Goal: Browse casually

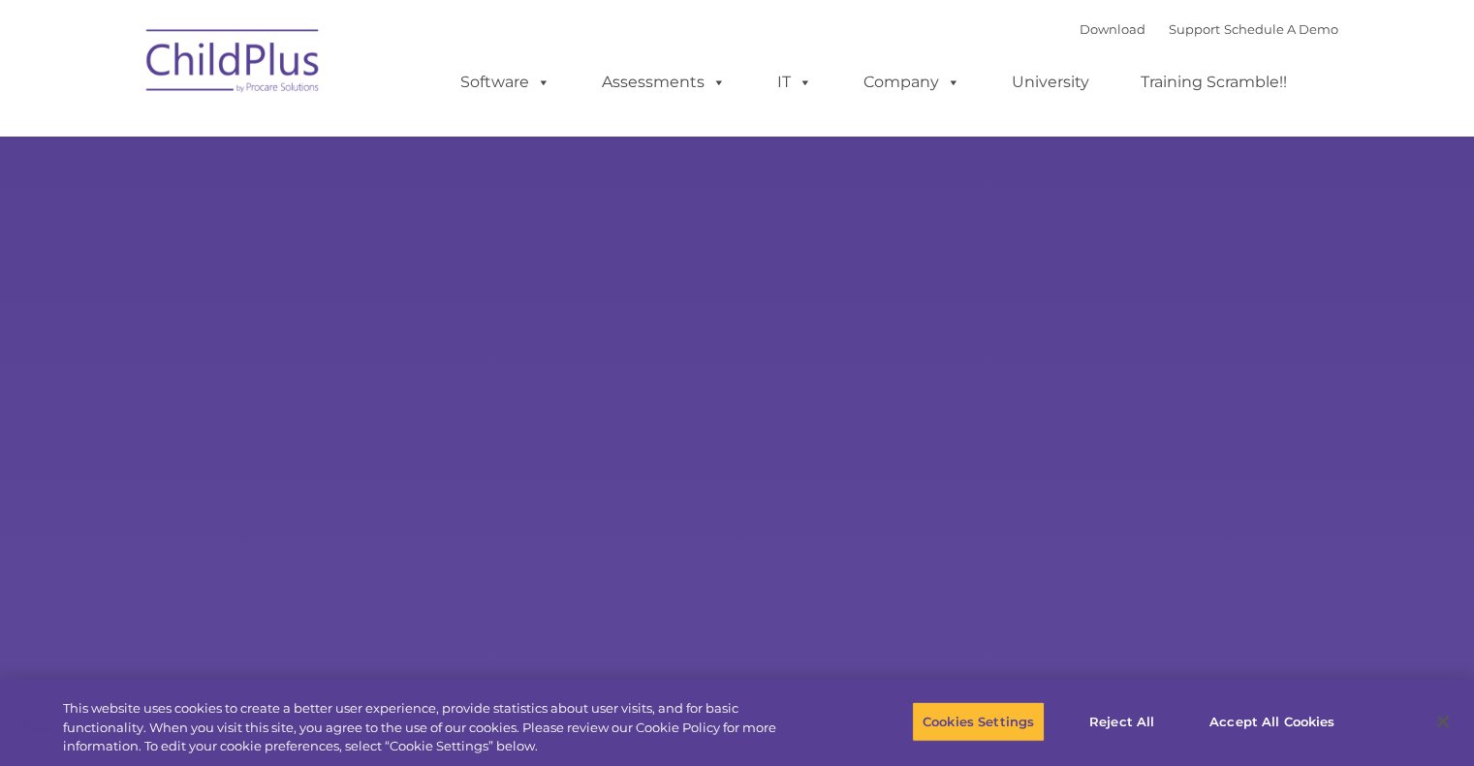
select select "MEDIUM"
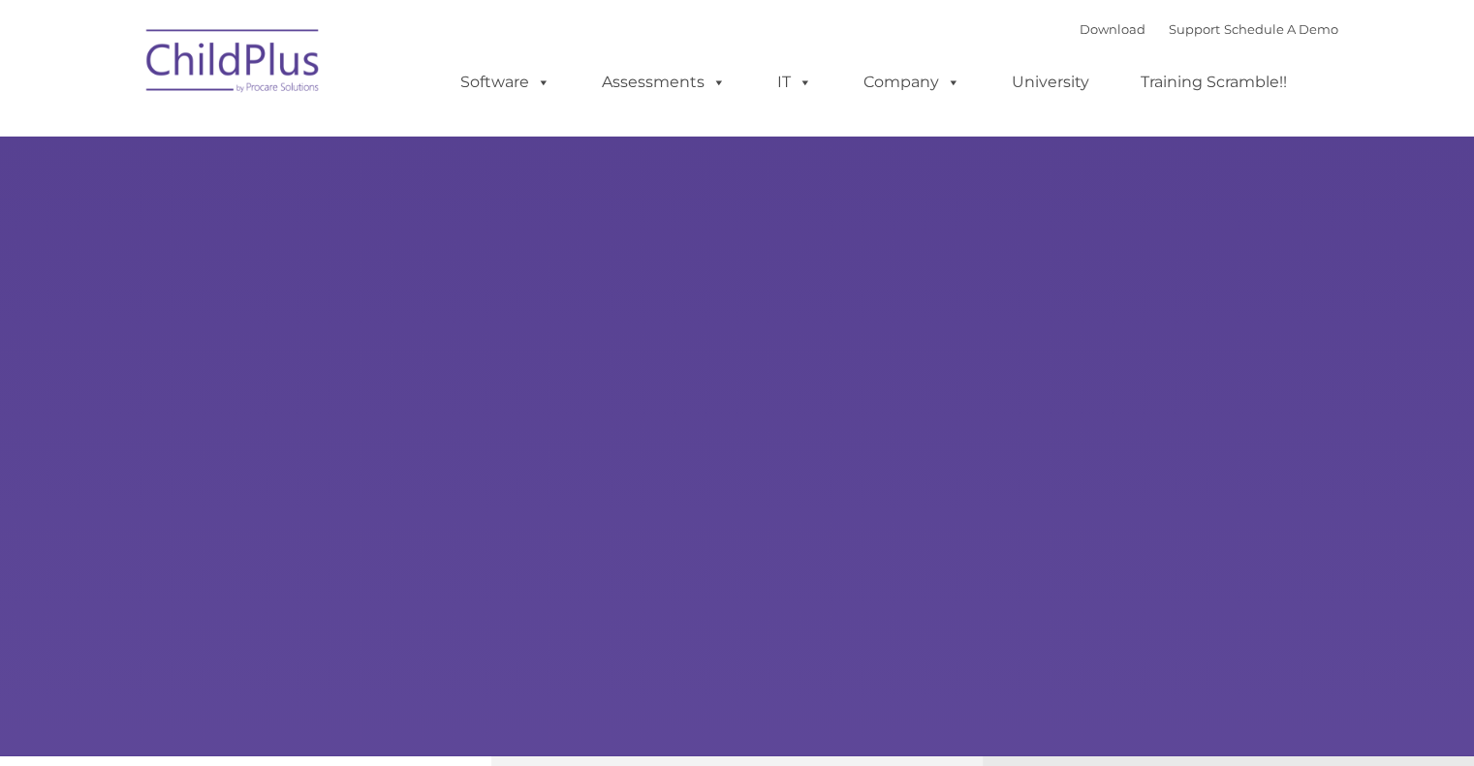
type input ""
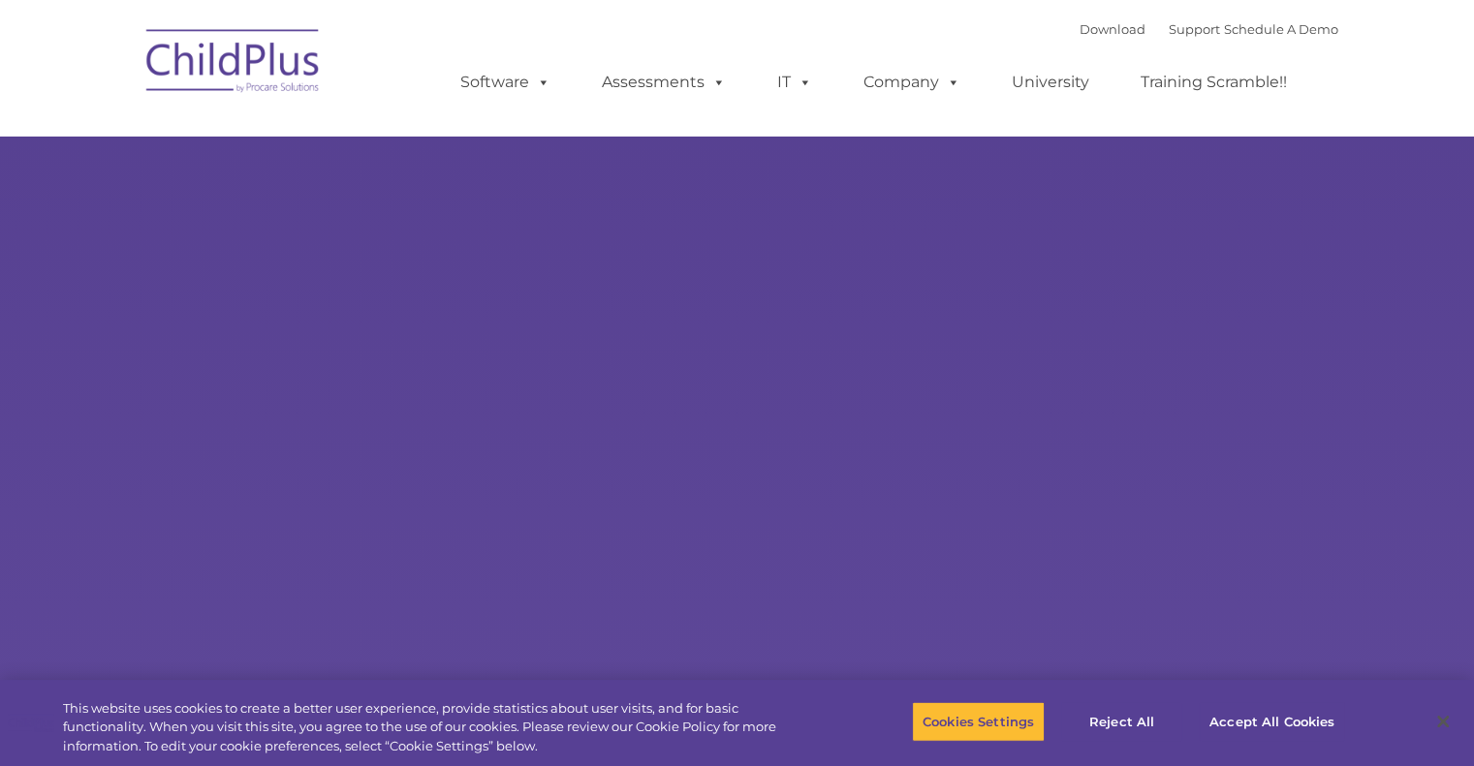
select select "MEDIUM"
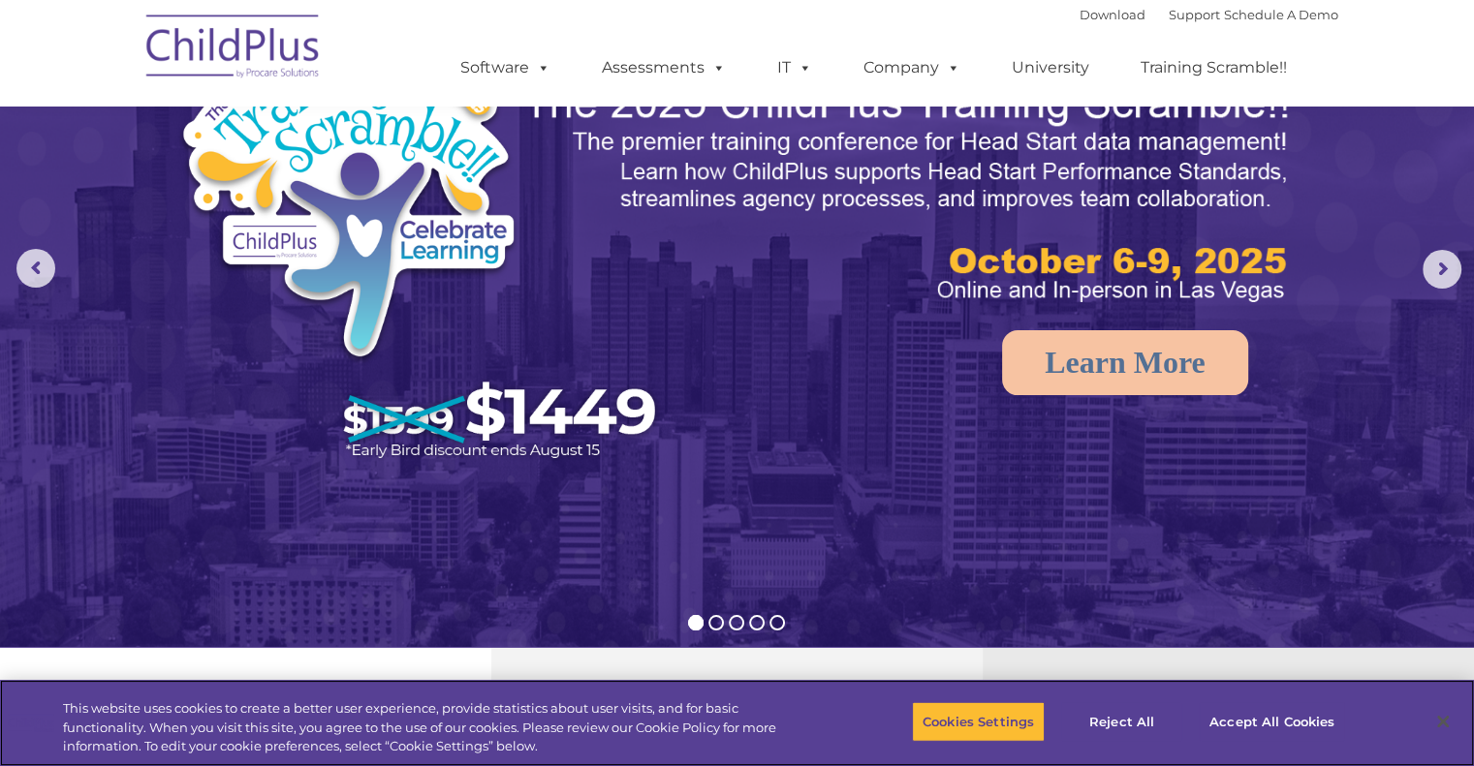
scroll to position [116, 0]
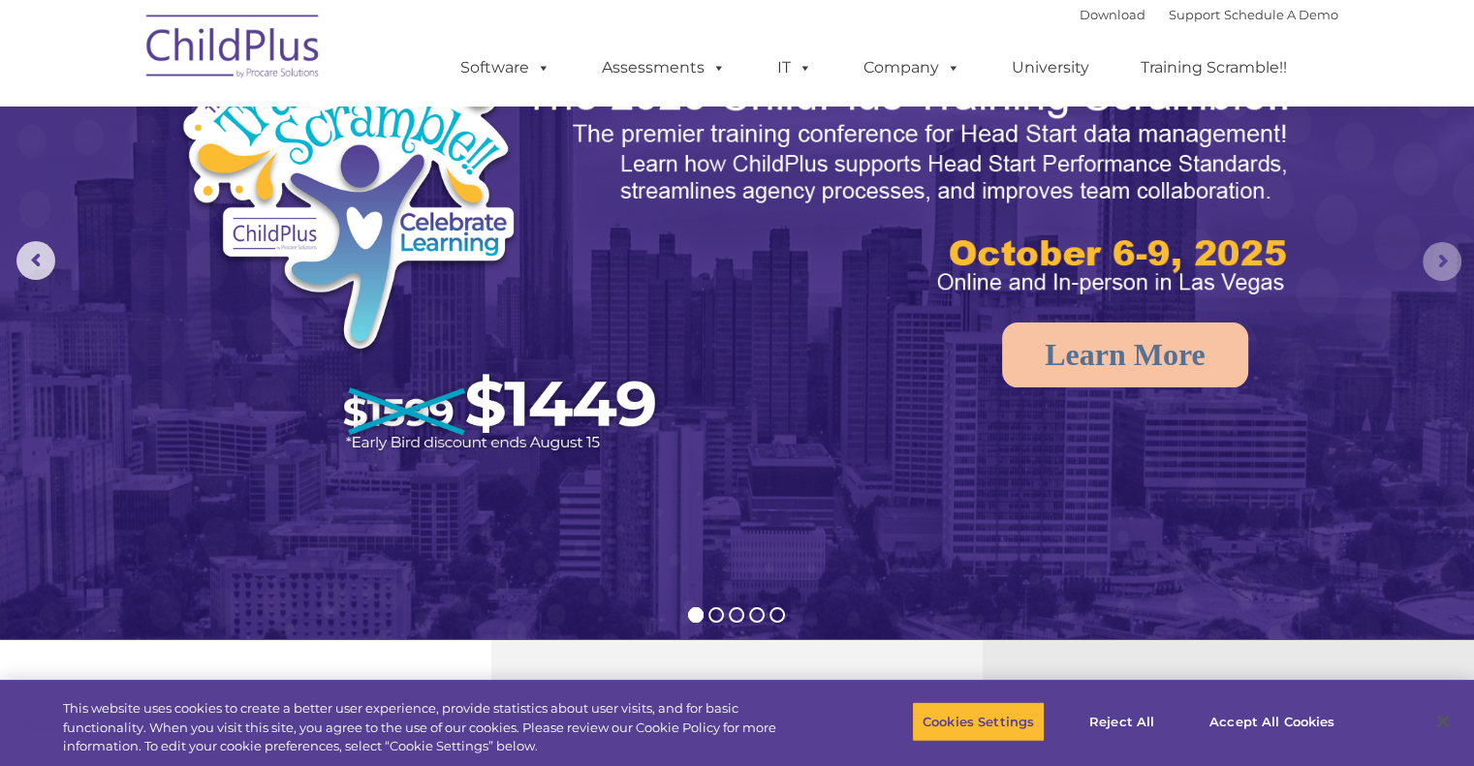
click at [1436, 255] on rs-arrow at bounding box center [1441, 261] width 39 height 39
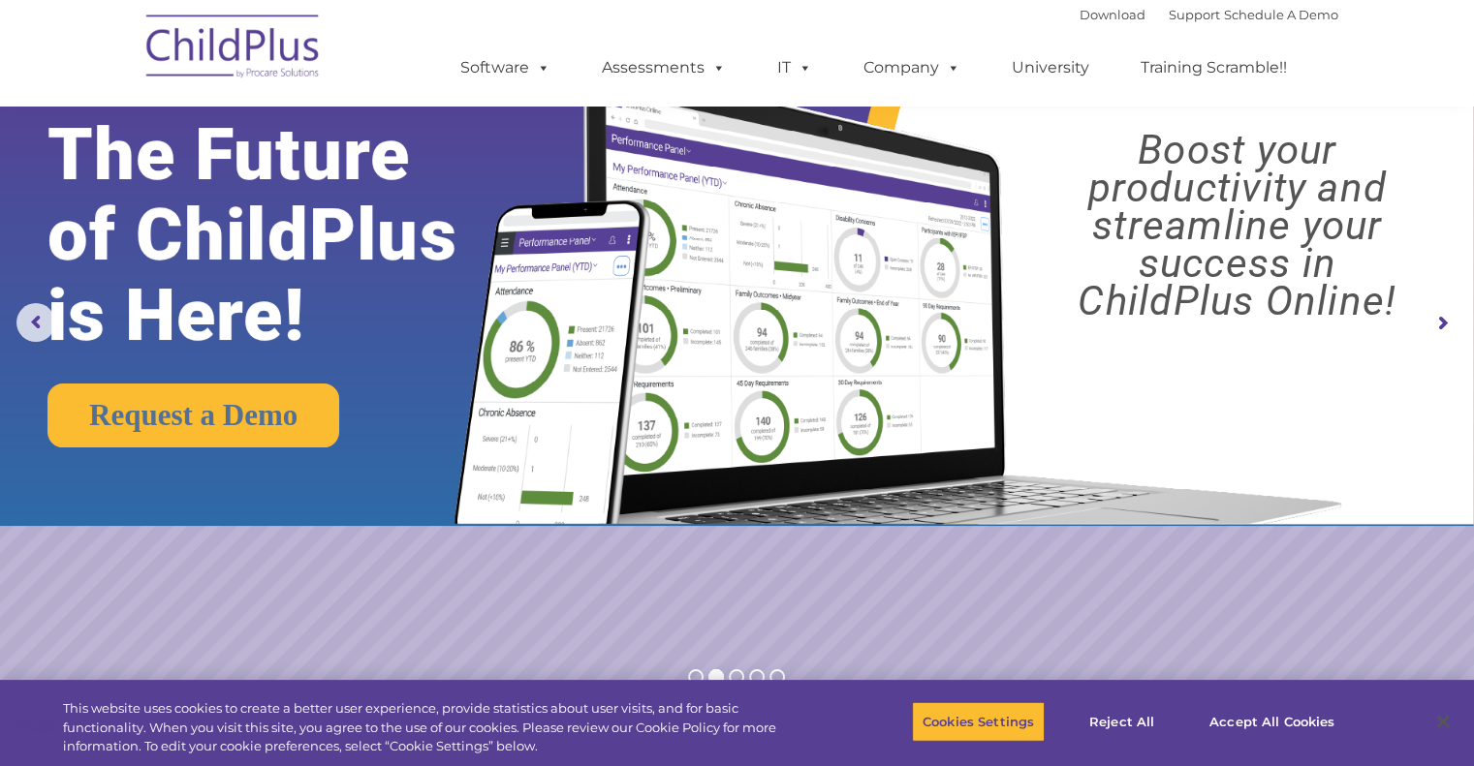
scroll to position [37, 0]
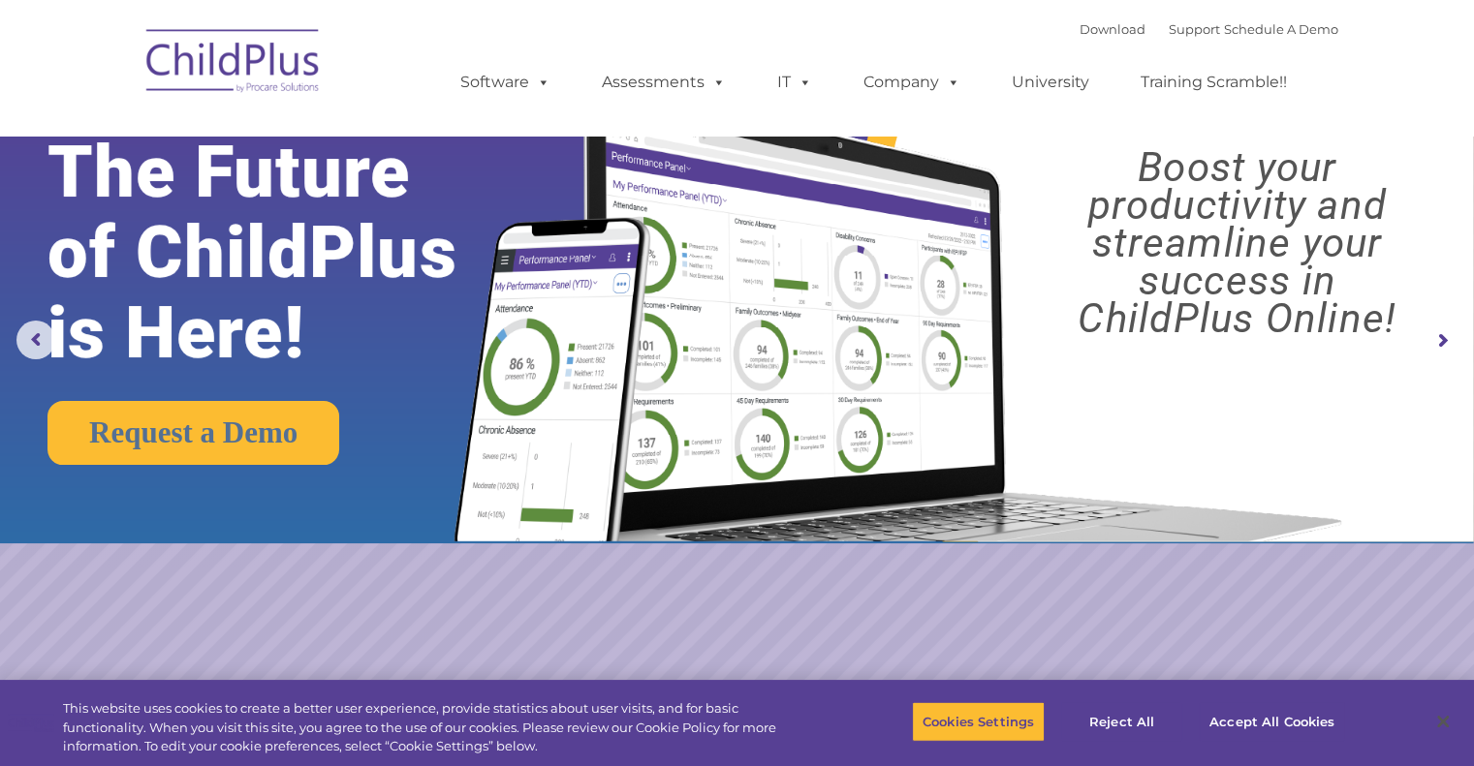
click at [1439, 344] on rs-arrow at bounding box center [1441, 341] width 39 height 39
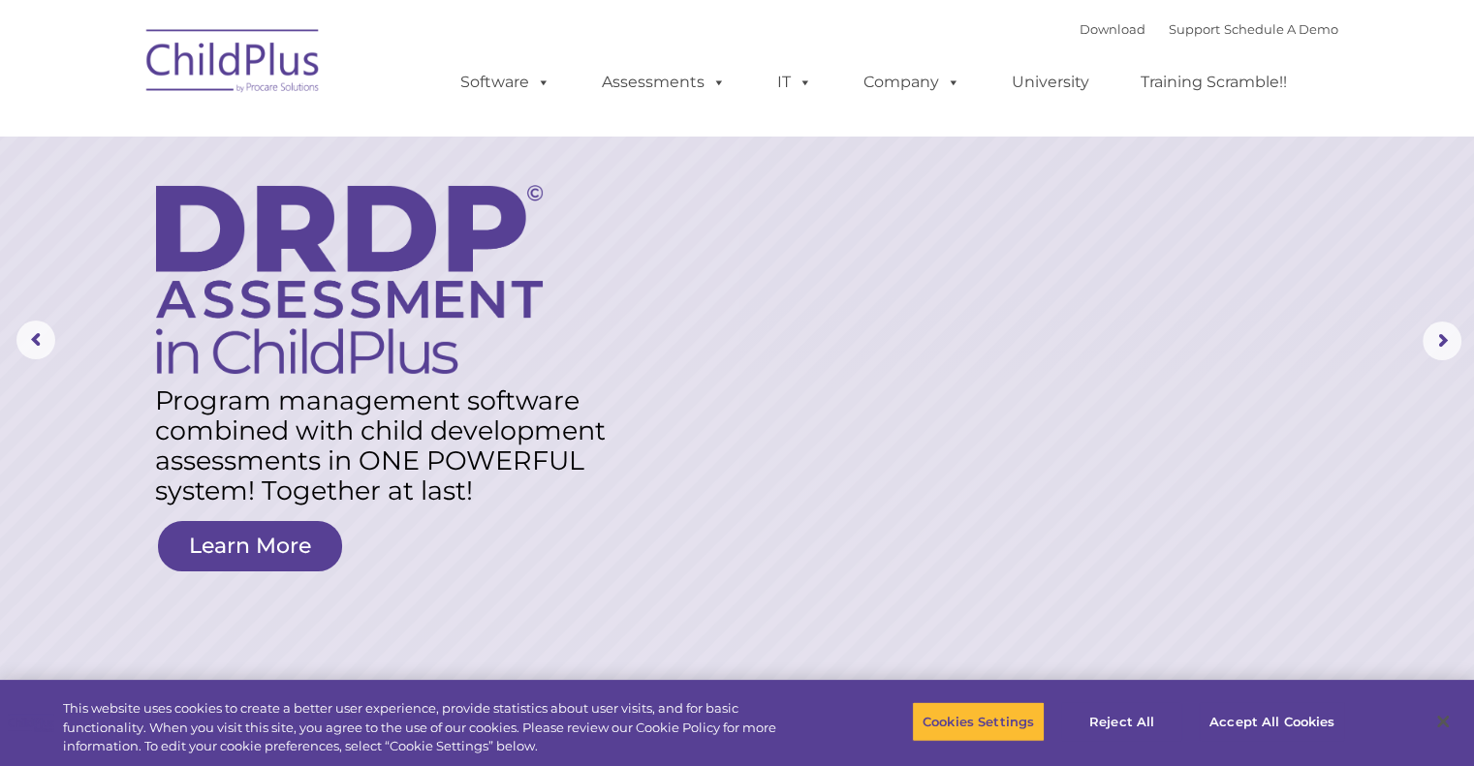
click at [1457, 359] on rs-layer at bounding box center [737, 341] width 1474 height 756
